Goal: Information Seeking & Learning: Learn about a topic

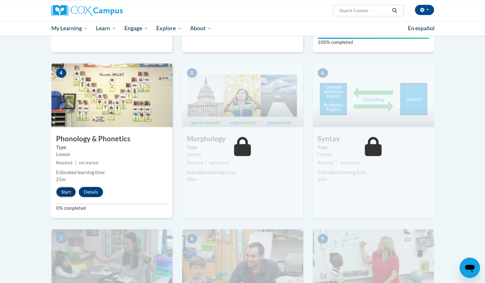
click at [63, 190] on button "Start" at bounding box center [66, 192] width 20 height 10
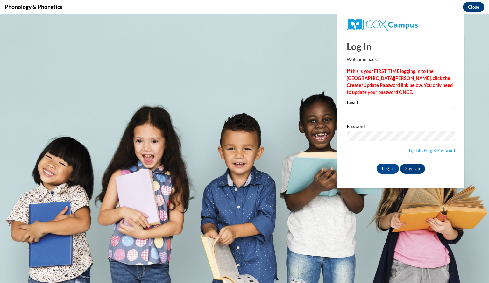
click at [444, 118] on div "Email" at bounding box center [401, 111] width 108 height 22
click at [425, 111] on input "Email" at bounding box center [401, 112] width 108 height 11
type input "timmcourtney@aasd.k12.wi.us"
click at [386, 170] on input "Log In" at bounding box center [388, 169] width 22 height 10
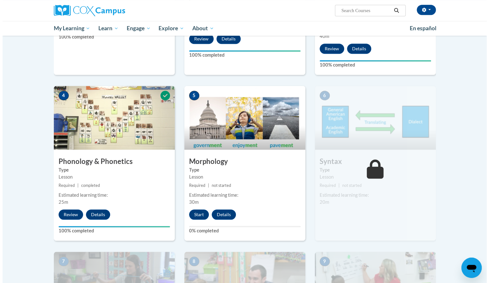
scroll to position [266, 0]
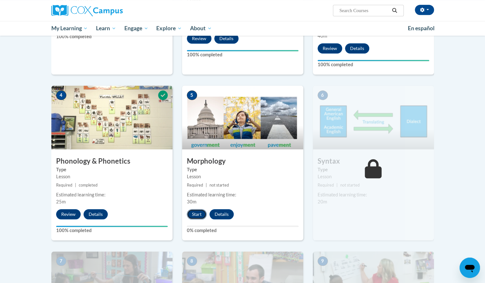
click at [195, 215] on button "Start" at bounding box center [197, 214] width 20 height 10
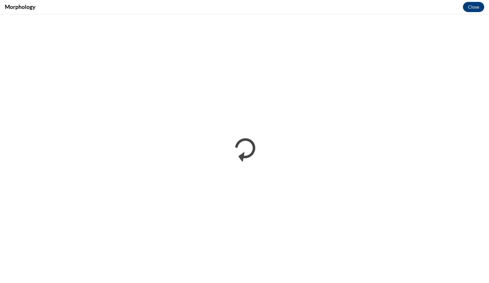
scroll to position [0, 0]
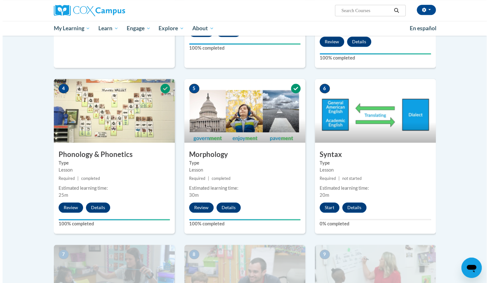
scroll to position [256, 0]
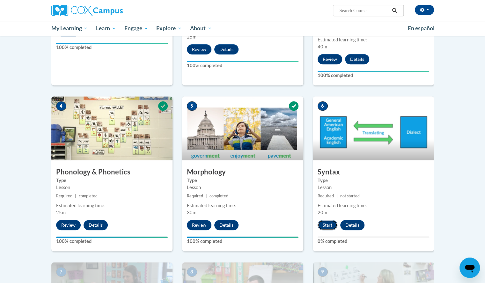
click at [324, 226] on button "Start" at bounding box center [327, 225] width 20 height 10
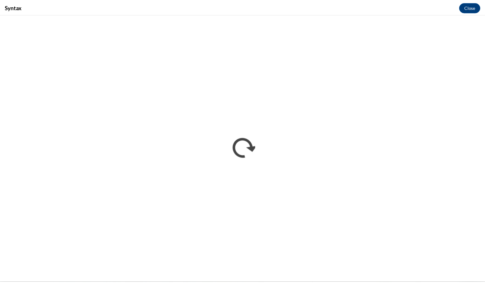
scroll to position [0, 0]
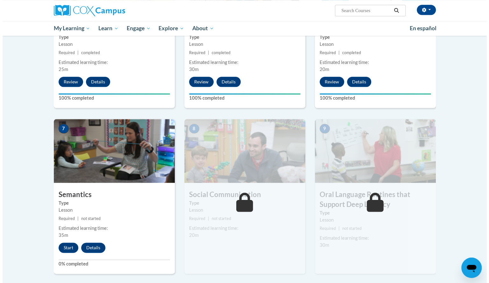
scroll to position [400, 0]
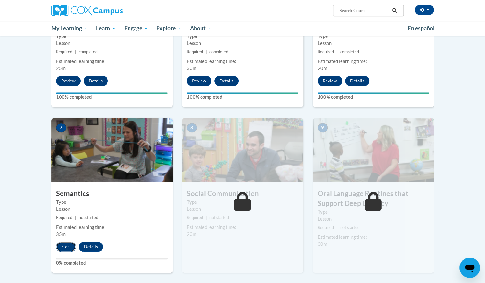
click at [65, 246] on button "Start" at bounding box center [66, 247] width 20 height 10
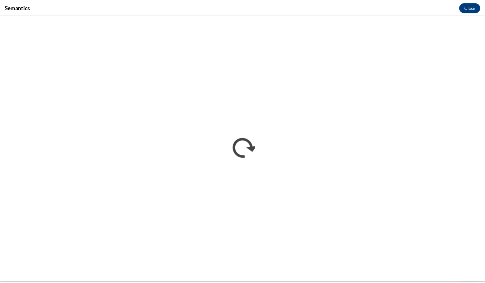
scroll to position [0, 0]
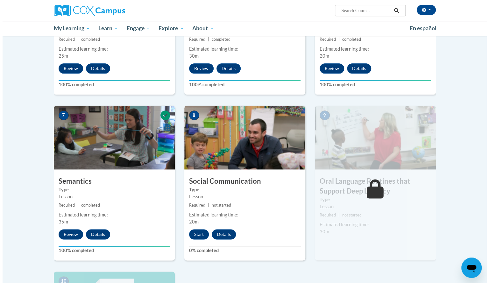
scroll to position [490, 0]
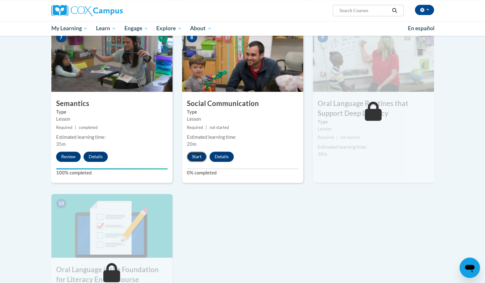
click at [196, 157] on button "Start" at bounding box center [197, 157] width 20 height 10
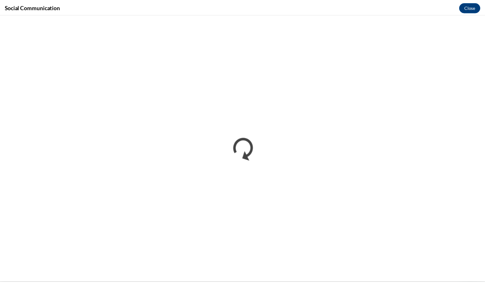
scroll to position [0, 0]
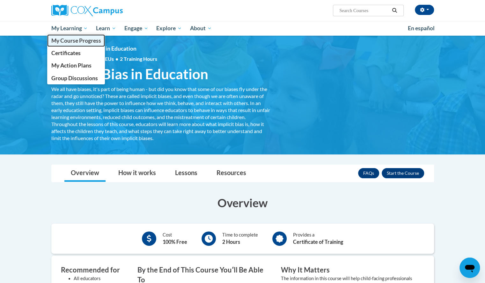
click at [78, 39] on span "My Course Progress" at bounding box center [76, 40] width 50 height 7
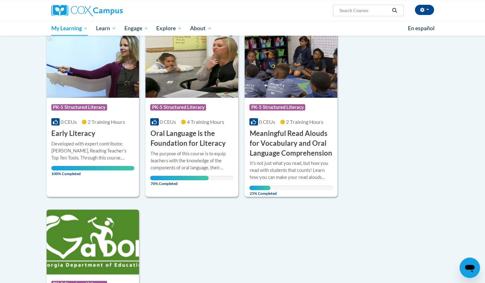
scroll to position [31, 0]
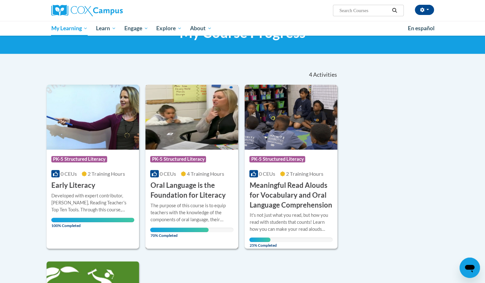
click at [195, 142] on img at bounding box center [191, 117] width 93 height 65
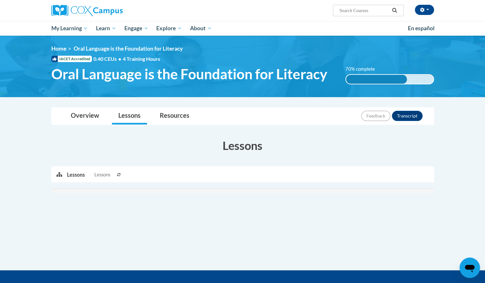
click at [195, 142] on h3 "Lessons" at bounding box center [242, 146] width 382 height 16
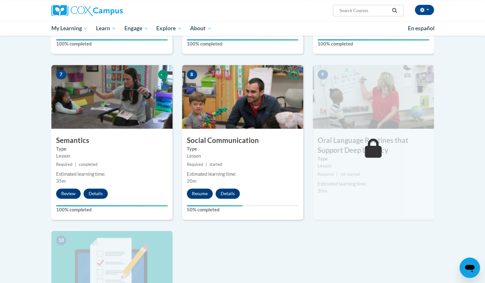
scroll to position [450, 0]
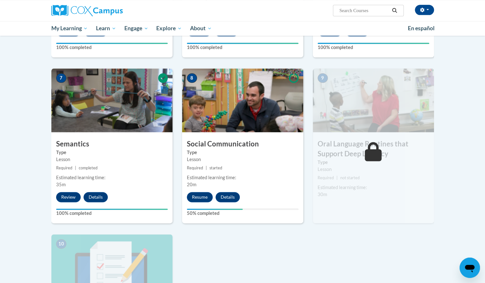
click at [195, 142] on h3 "Social Communication" at bounding box center [242, 144] width 121 height 10
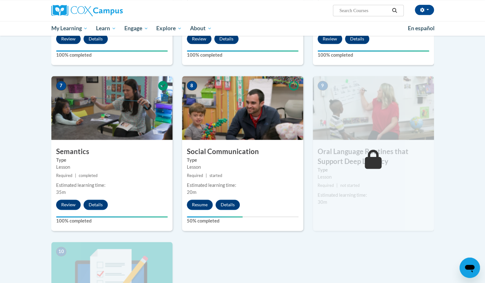
scroll to position [442, 0]
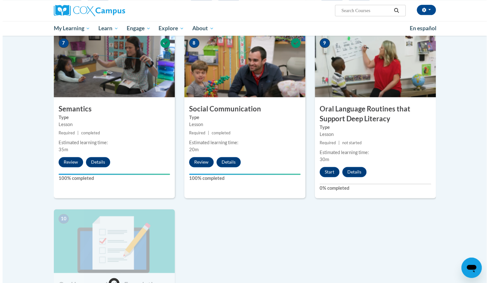
scroll to position [533, 0]
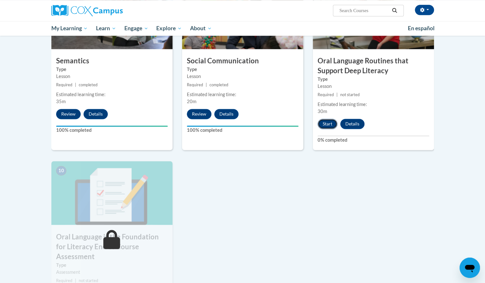
click at [328, 121] on button "Start" at bounding box center [327, 124] width 20 height 10
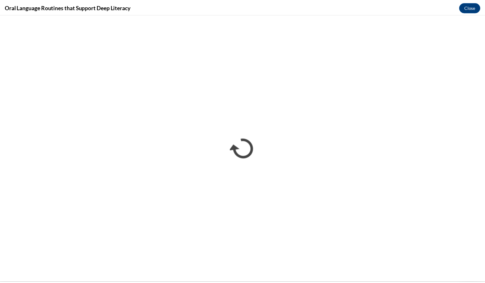
scroll to position [0, 0]
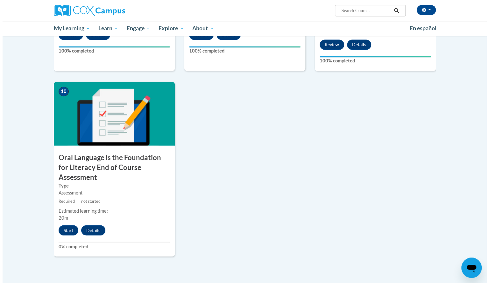
scroll to position [612, 0]
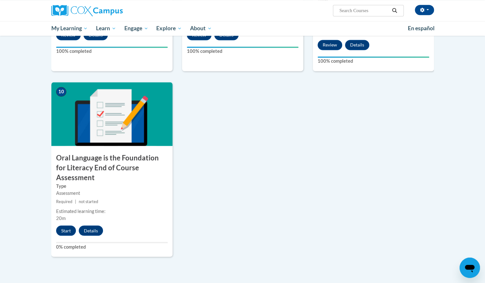
click at [64, 214] on div "10 Oral Language is the Foundation for Literacy End of Course Assessment Type A…" at bounding box center [111, 169] width 121 height 175
click at [68, 226] on button "Start" at bounding box center [66, 231] width 20 height 10
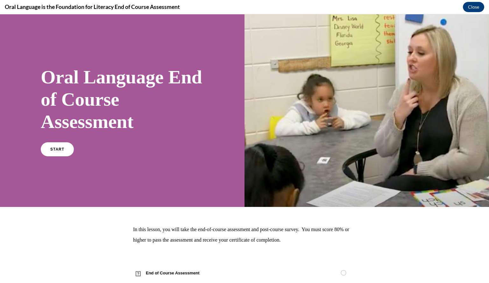
scroll to position [0, 0]
click at [61, 146] on link "START" at bounding box center [57, 149] width 35 height 15
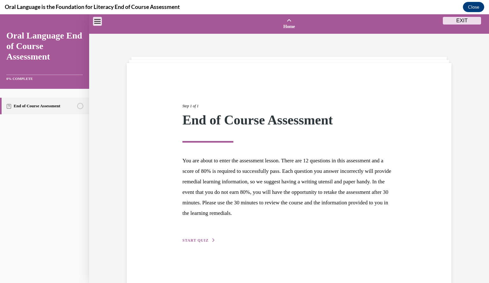
scroll to position [20, 0]
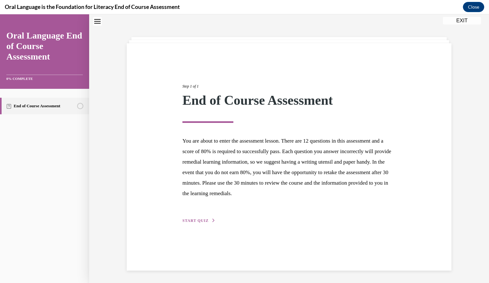
click at [197, 219] on span "START QUIZ" at bounding box center [196, 221] width 26 height 4
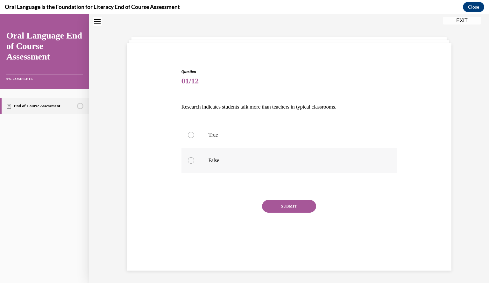
click at [209, 162] on p "False" at bounding box center [295, 160] width 173 height 6
click at [194, 162] on input "False" at bounding box center [191, 160] width 6 height 6
radio input "true"
click at [281, 207] on button "SUBMIT" at bounding box center [289, 206] width 54 height 13
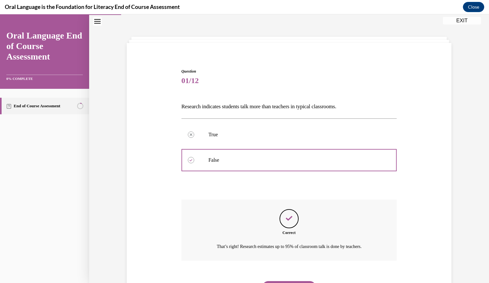
scroll to position [53, 0]
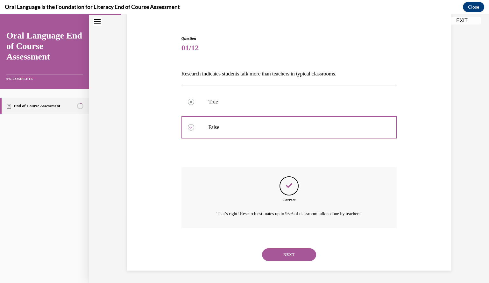
click at [283, 249] on button "NEXT" at bounding box center [289, 255] width 54 height 13
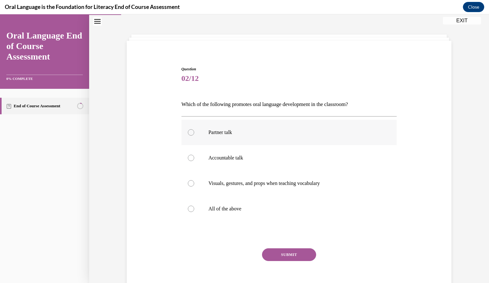
scroll to position [23, 0]
drag, startPoint x: 170, startPoint y: 101, endPoint x: 369, endPoint y: 107, distance: 199.9
click at [369, 107] on div "Question 02/12 Which of the following promotes oral language development in the…" at bounding box center [289, 174] width 328 height 254
copy p "Which of the following promotes oral language development in the classroom?"
click at [279, 207] on p "All of the above" at bounding box center [295, 208] width 173 height 6
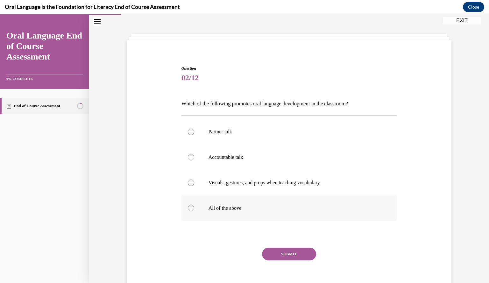
click at [194, 207] on input "All of the above" at bounding box center [191, 208] width 6 height 6
radio input "true"
click at [294, 254] on button "SUBMIT" at bounding box center [289, 254] width 54 height 13
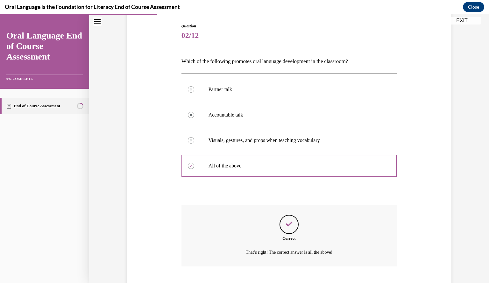
scroll to position [104, 0]
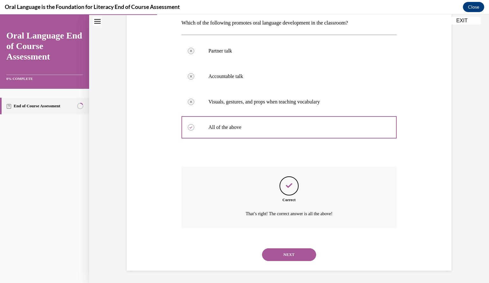
click at [294, 254] on button "NEXT" at bounding box center [289, 255] width 54 height 13
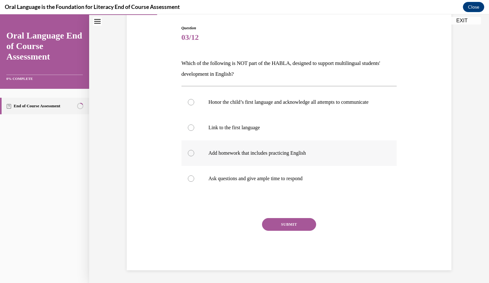
click at [265, 158] on label "Add homework that includes practicing English" at bounding box center [290, 153] width 216 height 25
click at [194, 156] on input "Add homework that includes practicing English" at bounding box center [191, 153] width 6 height 6
radio input "true"
click at [287, 222] on button "SUBMIT" at bounding box center [289, 224] width 54 height 13
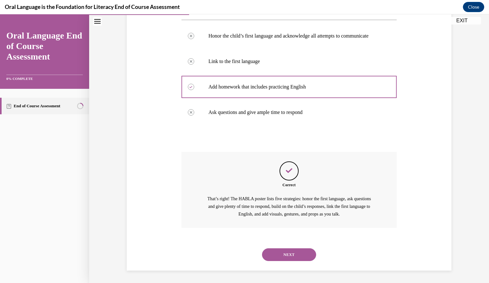
scroll to position [136, 0]
click at [287, 252] on button "NEXT" at bounding box center [289, 254] width 54 height 13
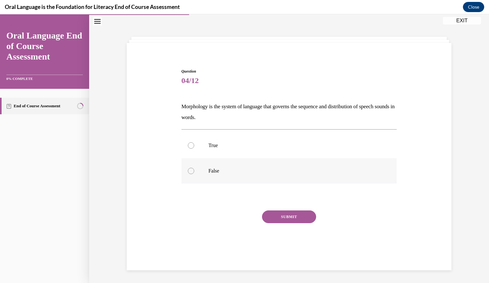
click at [218, 177] on label "False" at bounding box center [290, 170] width 216 height 25
click at [194, 174] on input "False" at bounding box center [191, 171] width 6 height 6
radio input "true"
click at [285, 219] on button "SUBMIT" at bounding box center [289, 217] width 54 height 13
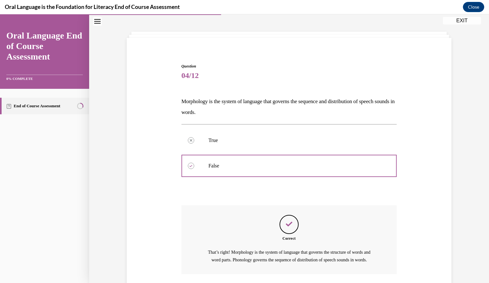
scroll to position [79, 0]
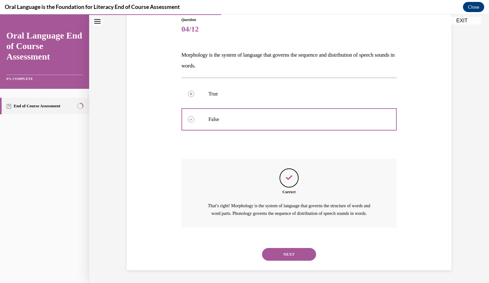
click at [283, 252] on button "NEXT" at bounding box center [289, 254] width 54 height 13
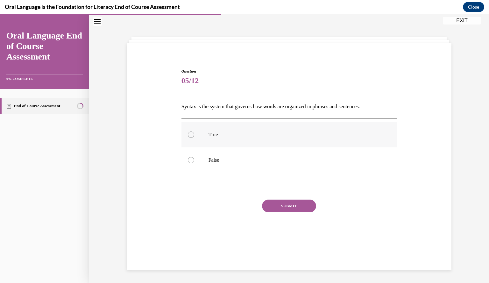
click at [310, 135] on p "True" at bounding box center [295, 135] width 173 height 6
click at [194, 135] on input "True" at bounding box center [191, 135] width 6 height 6
radio input "true"
click at [278, 207] on button "SUBMIT" at bounding box center [289, 206] width 54 height 13
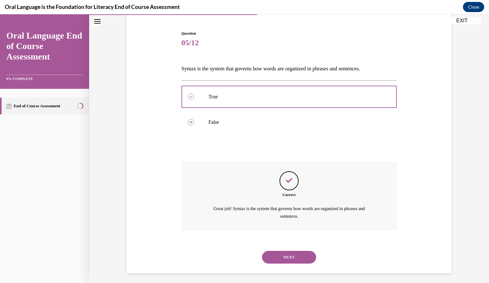
scroll to position [60, 0]
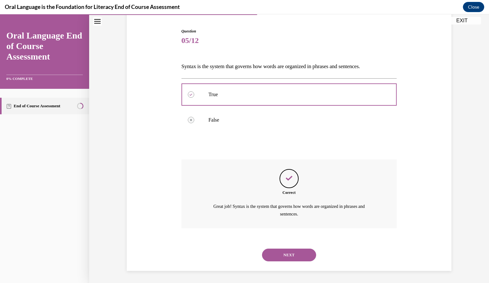
click at [278, 250] on button "NEXT" at bounding box center [289, 255] width 54 height 13
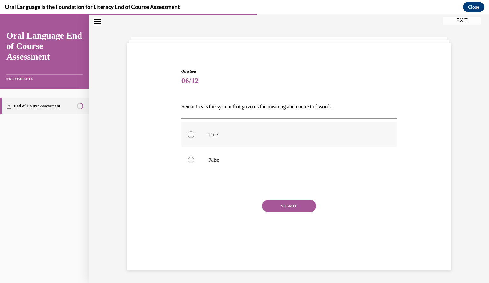
click at [296, 135] on p "True" at bounding box center [295, 135] width 173 height 6
click at [194, 135] on input "True" at bounding box center [191, 135] width 6 height 6
radio input "true"
click at [289, 202] on button "SUBMIT" at bounding box center [289, 206] width 54 height 13
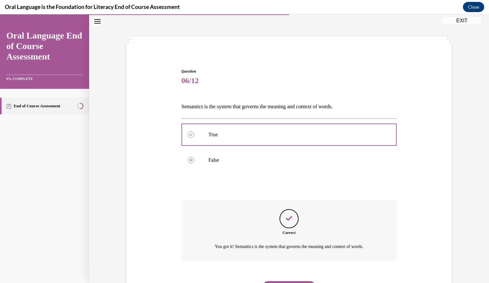
scroll to position [53, 0]
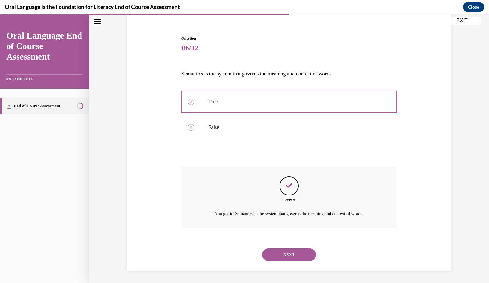
click at [287, 254] on button "NEXT" at bounding box center [289, 255] width 54 height 13
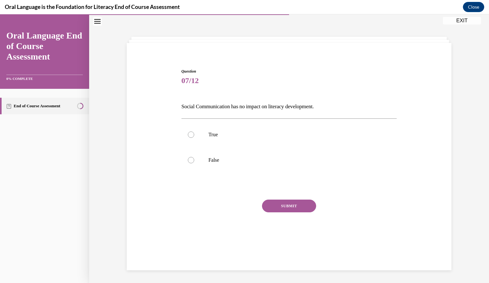
scroll to position [20, 0]
click at [273, 168] on label "False" at bounding box center [290, 160] width 216 height 25
click at [194, 163] on input "False" at bounding box center [191, 160] width 6 height 6
radio input "true"
click at [280, 207] on button "SUBMIT" at bounding box center [289, 206] width 54 height 13
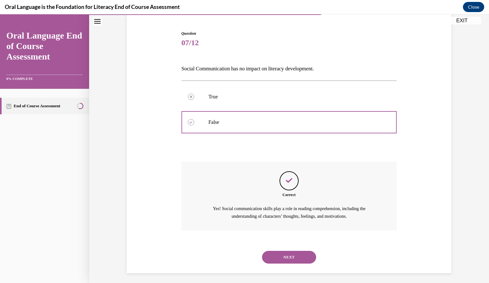
scroll to position [60, 0]
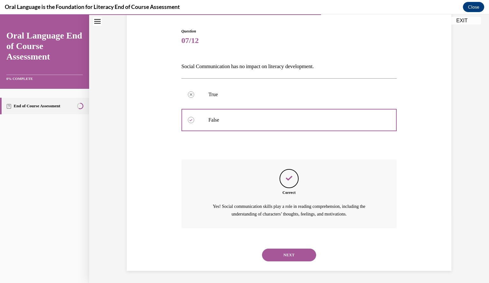
click at [277, 251] on button "NEXT" at bounding box center [289, 255] width 54 height 13
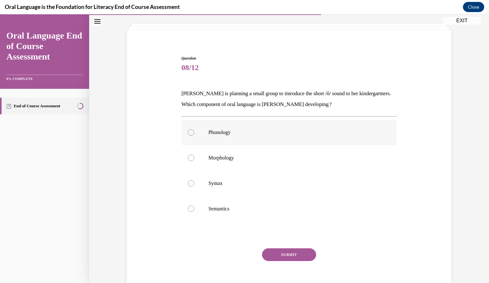
scroll to position [33, 0]
click at [227, 137] on label "Phonology" at bounding box center [290, 132] width 216 height 25
click at [194, 136] on input "Phonology" at bounding box center [191, 132] width 6 height 6
radio input "true"
click at [280, 259] on button "SUBMIT" at bounding box center [289, 255] width 54 height 13
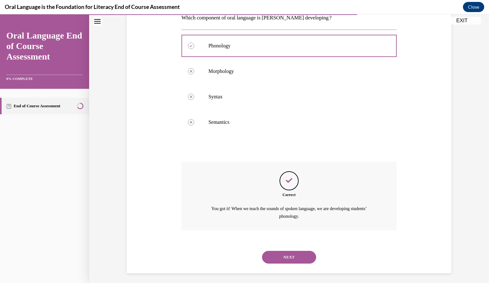
scroll to position [122, 0]
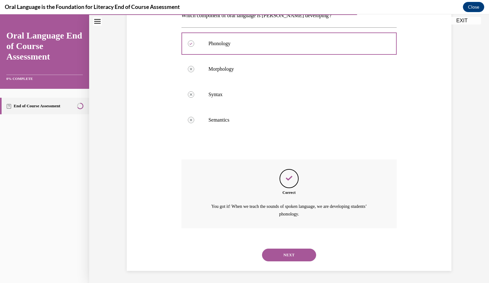
click at [289, 257] on button "NEXT" at bounding box center [289, 255] width 54 height 13
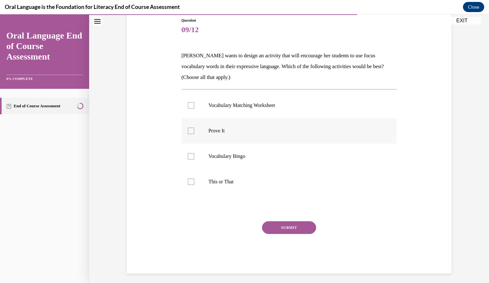
click at [212, 131] on p "Prove It" at bounding box center [295, 131] width 173 height 6
click at [194, 131] on input "Prove It" at bounding box center [191, 131] width 6 height 6
checkbox input "true"
click at [206, 189] on label "This or That" at bounding box center [290, 181] width 216 height 25
click at [194, 185] on input "This or That" at bounding box center [191, 182] width 6 height 6
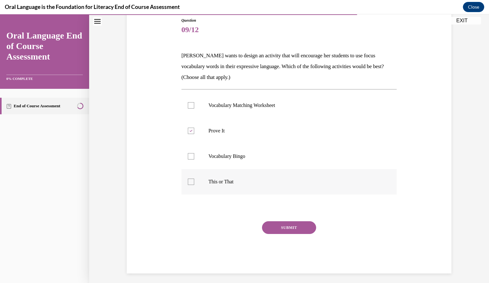
checkbox input "true"
click at [278, 226] on button "SUBMIT" at bounding box center [289, 227] width 54 height 13
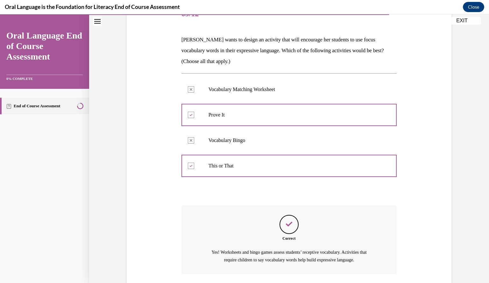
scroll to position [133, 0]
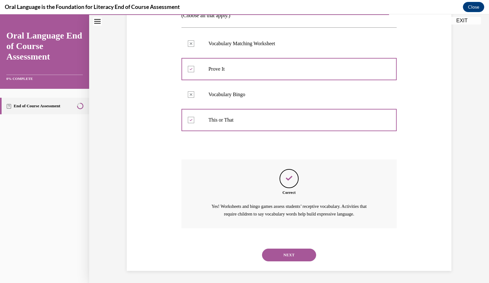
click at [285, 254] on button "NEXT" at bounding box center [289, 255] width 54 height 13
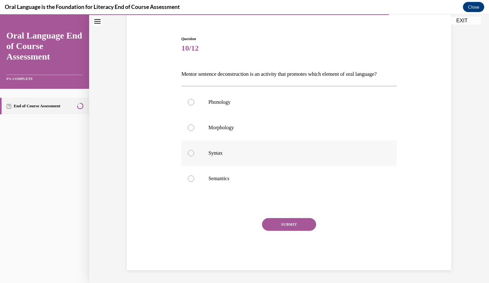
click at [202, 153] on label "Syntax" at bounding box center [290, 153] width 216 height 25
click at [194, 153] on input "Syntax" at bounding box center [191, 153] width 6 height 6
radio input "true"
click at [278, 226] on button "SUBMIT" at bounding box center [289, 224] width 54 height 13
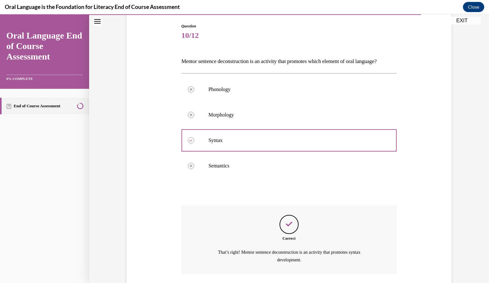
scroll to position [122, 0]
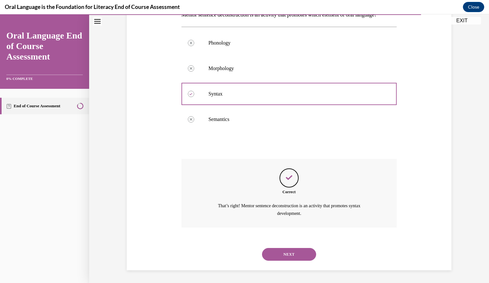
click at [289, 256] on button "NEXT" at bounding box center [289, 254] width 54 height 13
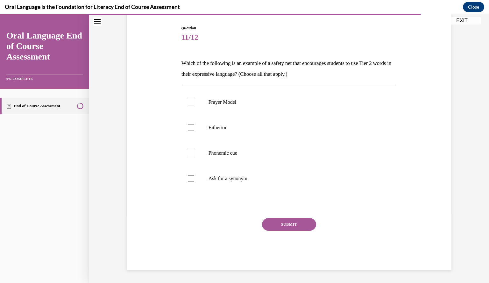
scroll to position [63, 0]
click at [221, 176] on p "Ask for a synonym" at bounding box center [295, 179] width 173 height 6
click at [194, 176] on input "Ask for a synonym" at bounding box center [191, 179] width 6 height 6
checkbox input "true"
click at [201, 130] on label "Either/or" at bounding box center [290, 127] width 216 height 25
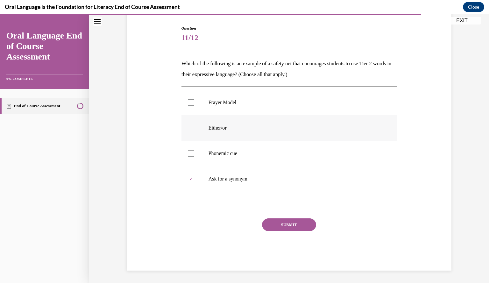
click at [194, 130] on input "Either/or" at bounding box center [191, 128] width 6 height 6
checkbox input "true"
click at [209, 153] on p "Phonemic cue" at bounding box center [295, 153] width 173 height 6
click at [194, 153] on input "Phonemic cue" at bounding box center [191, 153] width 6 height 6
checkbox input "true"
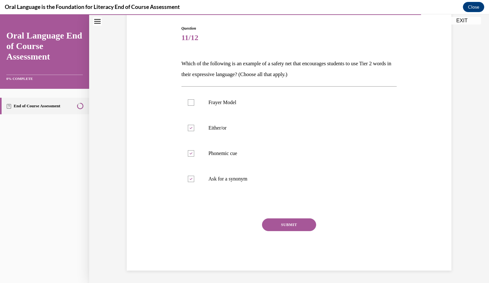
click at [278, 224] on button "SUBMIT" at bounding box center [289, 225] width 54 height 13
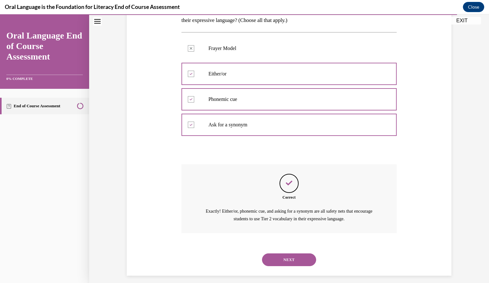
scroll to position [122, 0]
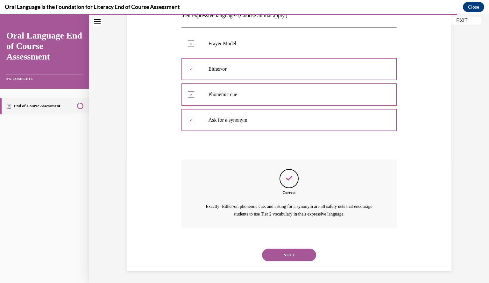
click at [280, 246] on div "NEXT" at bounding box center [290, 254] width 216 height 25
click at [280, 252] on button "NEXT" at bounding box center [289, 255] width 54 height 13
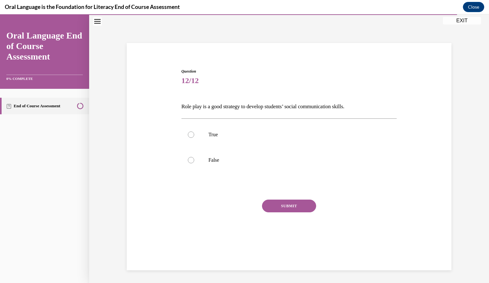
scroll to position [20, 0]
click at [286, 131] on label "True" at bounding box center [290, 134] width 216 height 25
click at [194, 132] on input "True" at bounding box center [191, 135] width 6 height 6
radio input "true"
click at [294, 202] on button "SUBMIT" at bounding box center [289, 206] width 54 height 13
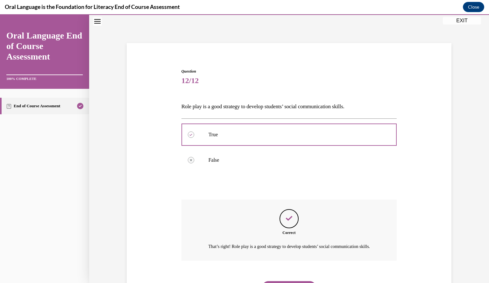
scroll to position [60, 0]
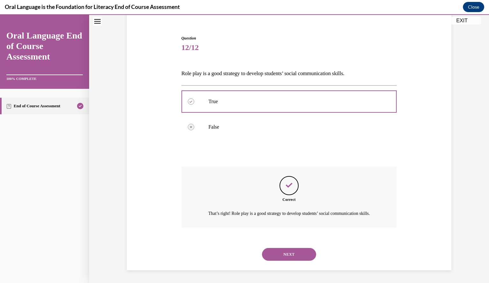
click at [281, 252] on button "NEXT" at bounding box center [289, 254] width 54 height 13
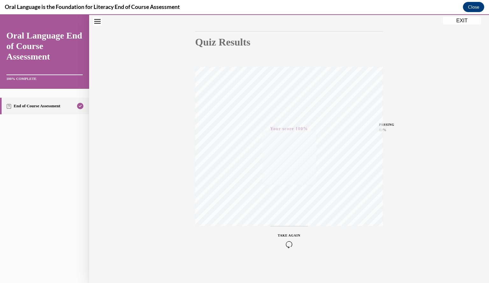
scroll to position [0, 0]
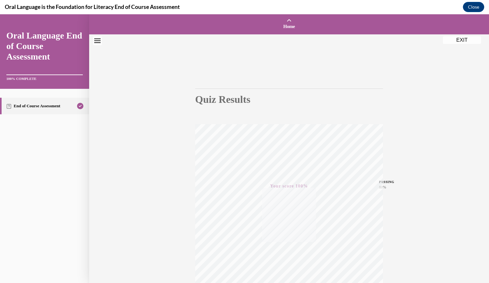
click at [469, 41] on button "EXIT" at bounding box center [462, 40] width 38 height 8
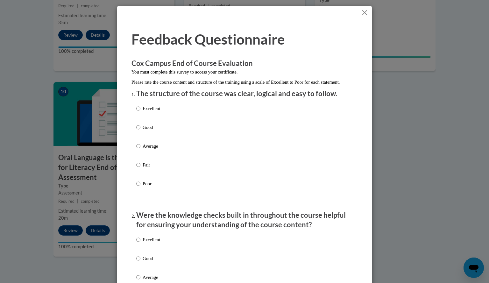
click at [188, 120] on div "Excellent Good Average Fair Poor" at bounding box center [244, 154] width 217 height 104
click at [171, 114] on div "Excellent Good Average Fair Poor" at bounding box center [244, 154] width 217 height 104
click at [159, 119] on div "Excellent Good Average Fair Poor" at bounding box center [244, 154] width 217 height 104
click at [155, 112] on p "Excellent" at bounding box center [152, 108] width 18 height 7
click at [141, 112] on input "Excellent" at bounding box center [138, 108] width 4 height 7
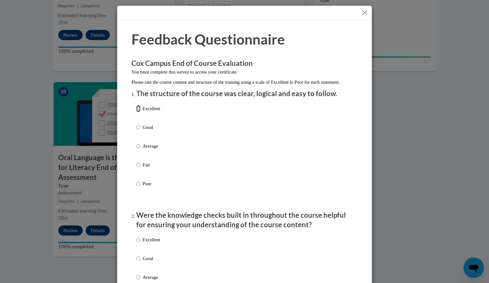
radio input "true"
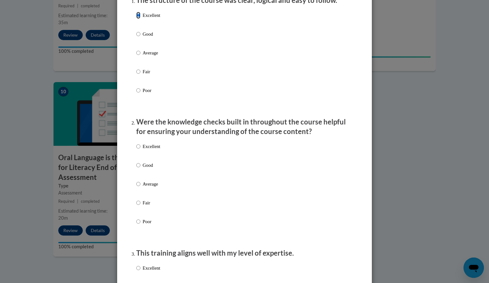
scroll to position [95, 0]
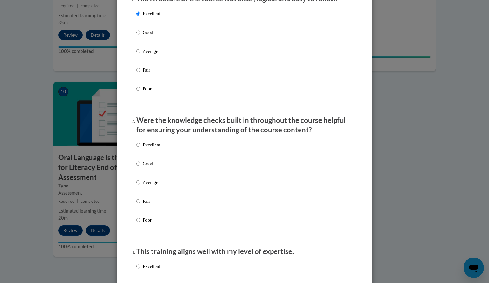
click at [154, 148] on p "Excellent" at bounding box center [152, 144] width 18 height 7
click at [141, 148] on input "Excellent" at bounding box center [138, 144] width 4 height 7
radio input "true"
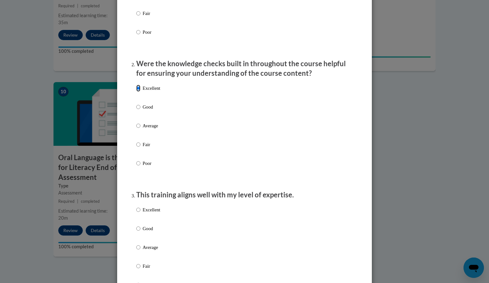
scroll to position [152, 0]
click at [141, 209] on div "Excellent Good Average Fair Poor" at bounding box center [148, 252] width 24 height 99
click at [143, 213] on p "Excellent" at bounding box center [152, 209] width 18 height 7
click at [141, 213] on input "Excellent" at bounding box center [138, 209] width 4 height 7
radio input "true"
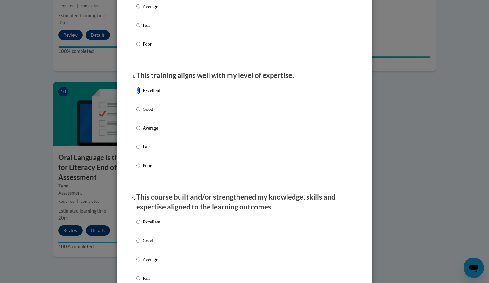
scroll to position [273, 0]
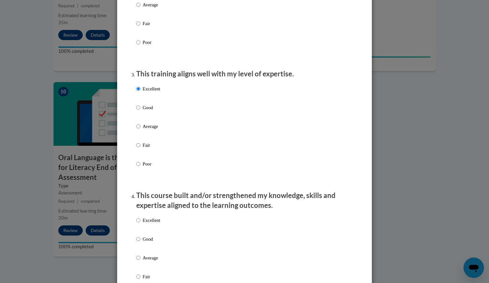
click at [146, 224] on p "Excellent" at bounding box center [152, 220] width 18 height 7
click at [141, 224] on input "Excellent" at bounding box center [138, 220] width 4 height 7
radio input "true"
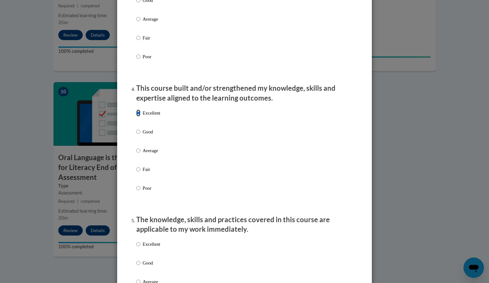
scroll to position [380, 0]
click at [147, 248] on p "Excellent" at bounding box center [152, 244] width 18 height 7
click at [141, 248] on input "Excellent" at bounding box center [138, 244] width 4 height 7
radio input "true"
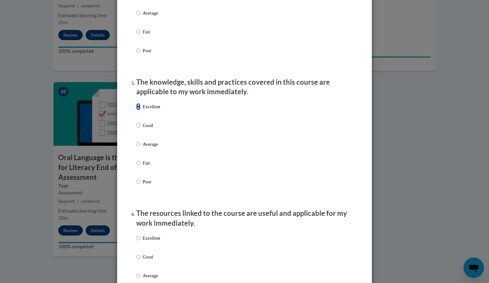
scroll to position [518, 0]
click at [152, 242] on p "Excellent" at bounding box center [152, 238] width 18 height 7
click at [141, 242] on input "Excellent" at bounding box center [138, 238] width 4 height 7
radio input "true"
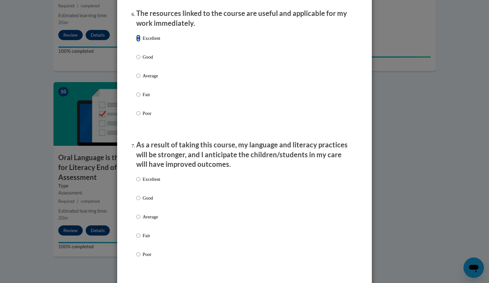
scroll to position [718, 0]
click at [155, 183] on p "Excellent" at bounding box center [152, 179] width 18 height 7
click at [141, 183] on input "Excellent" at bounding box center [138, 179] width 4 height 7
radio input "true"
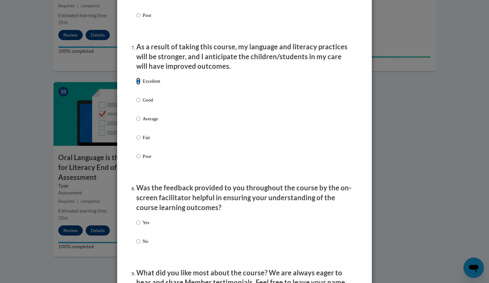
scroll to position [818, 0]
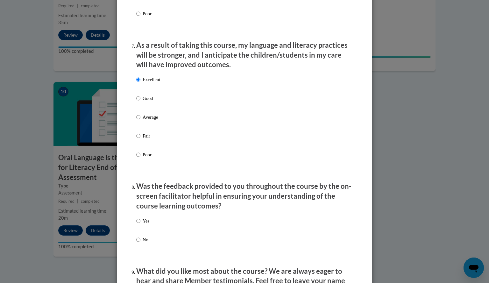
click at [162, 234] on div "Yes No" at bounding box center [244, 237] width 217 height 47
click at [156, 228] on div "Yes No" at bounding box center [244, 237] width 217 height 47
click at [143, 225] on p "Yes" at bounding box center [146, 221] width 7 height 7
click at [140, 225] on input "Yes" at bounding box center [138, 221] width 4 height 7
radio input "true"
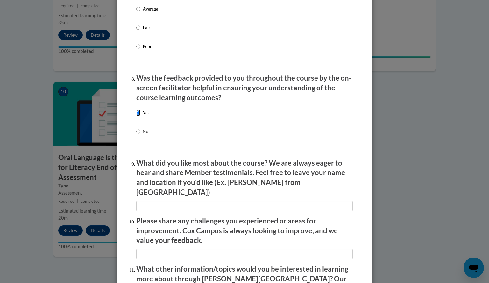
scroll to position [927, 0]
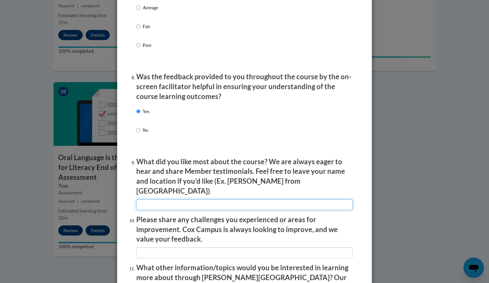
click at [168, 200] on input "textbox" at bounding box center [244, 204] width 217 height 11
type input "k"
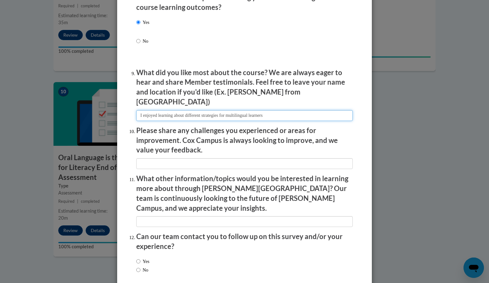
scroll to position [1017, 0]
type input "I enjoyed learning about different strategies for multilingual learners"
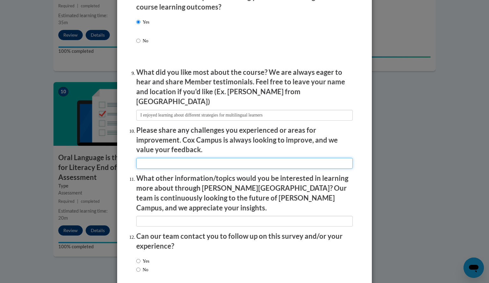
click at [191, 158] on input "textbox" at bounding box center [244, 163] width 217 height 11
type input "N/A"
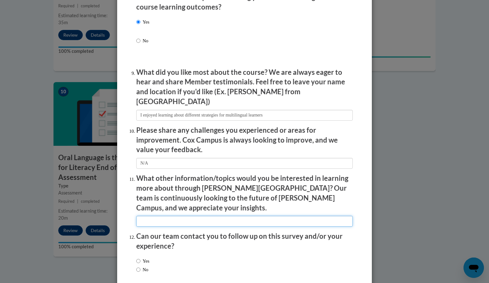
click at [183, 216] on input "textbox" at bounding box center [244, 221] width 217 height 11
type input "N/A"
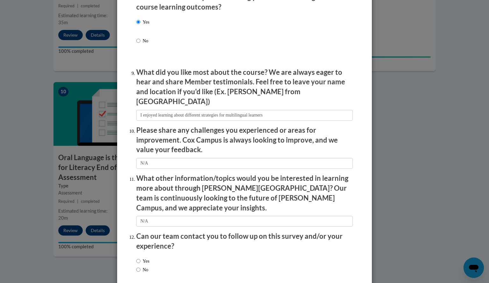
click at [171, 256] on div "Yes No" at bounding box center [244, 267] width 217 height 24
click at [156, 256] on div "Yes No" at bounding box center [244, 267] width 217 height 24
click at [146, 266] on label "No" at bounding box center [142, 269] width 12 height 7
click at [141, 266] on input "No" at bounding box center [138, 269] width 4 height 7
radio input "true"
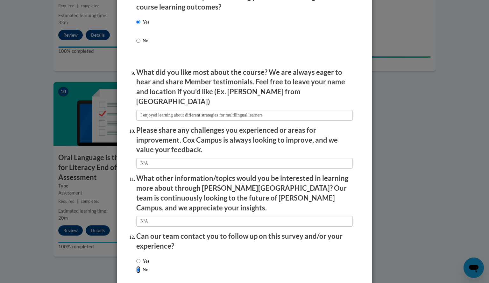
scroll to position [1042, 0]
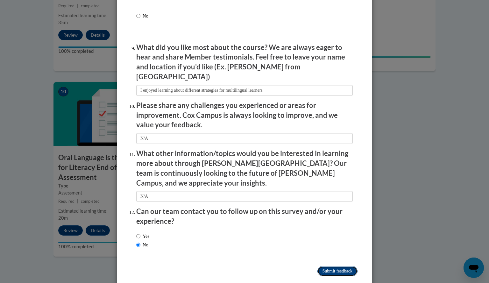
click at [325, 266] on input "Submit feedback" at bounding box center [338, 271] width 40 height 10
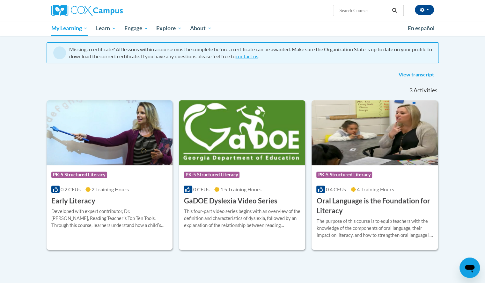
scroll to position [53, 0]
